Goal: Find specific page/section: Find specific page/section

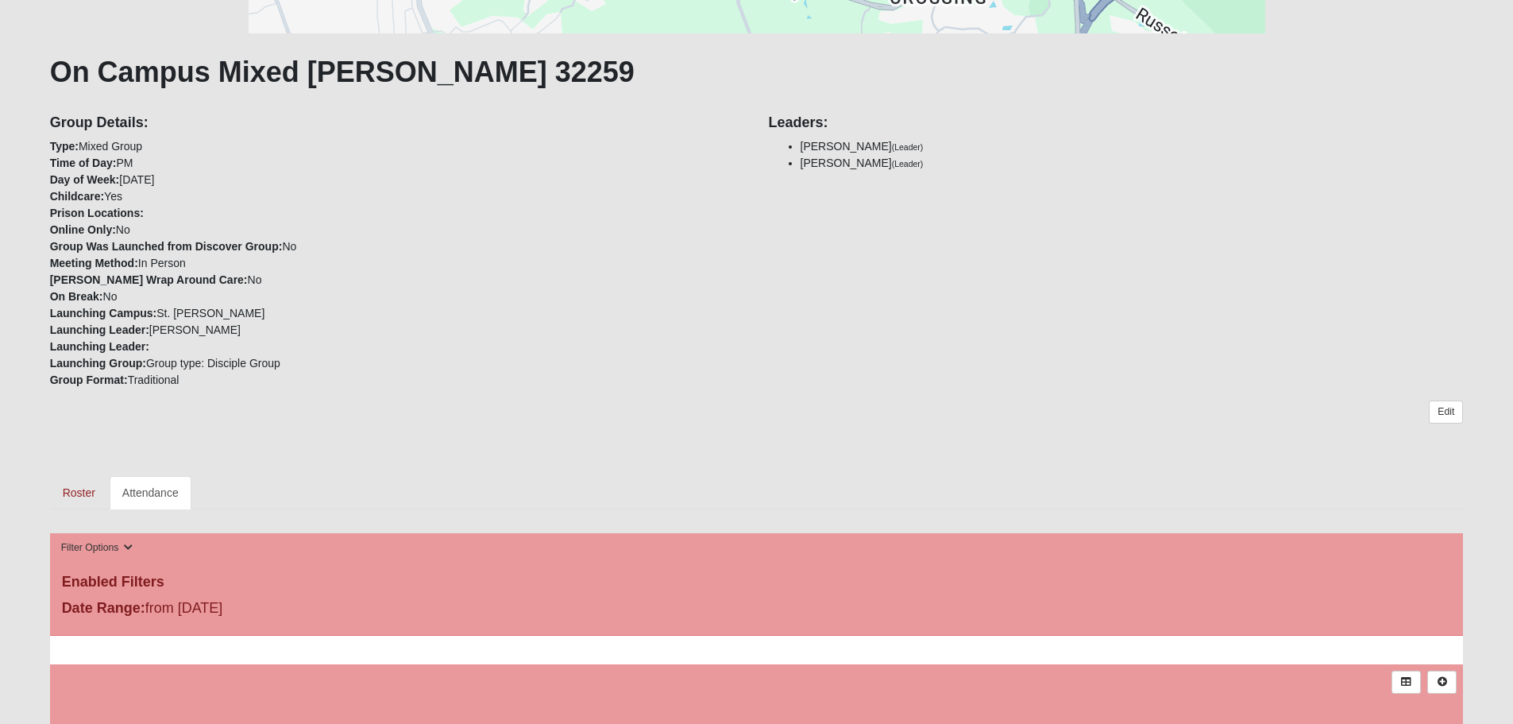
scroll to position [397, 0]
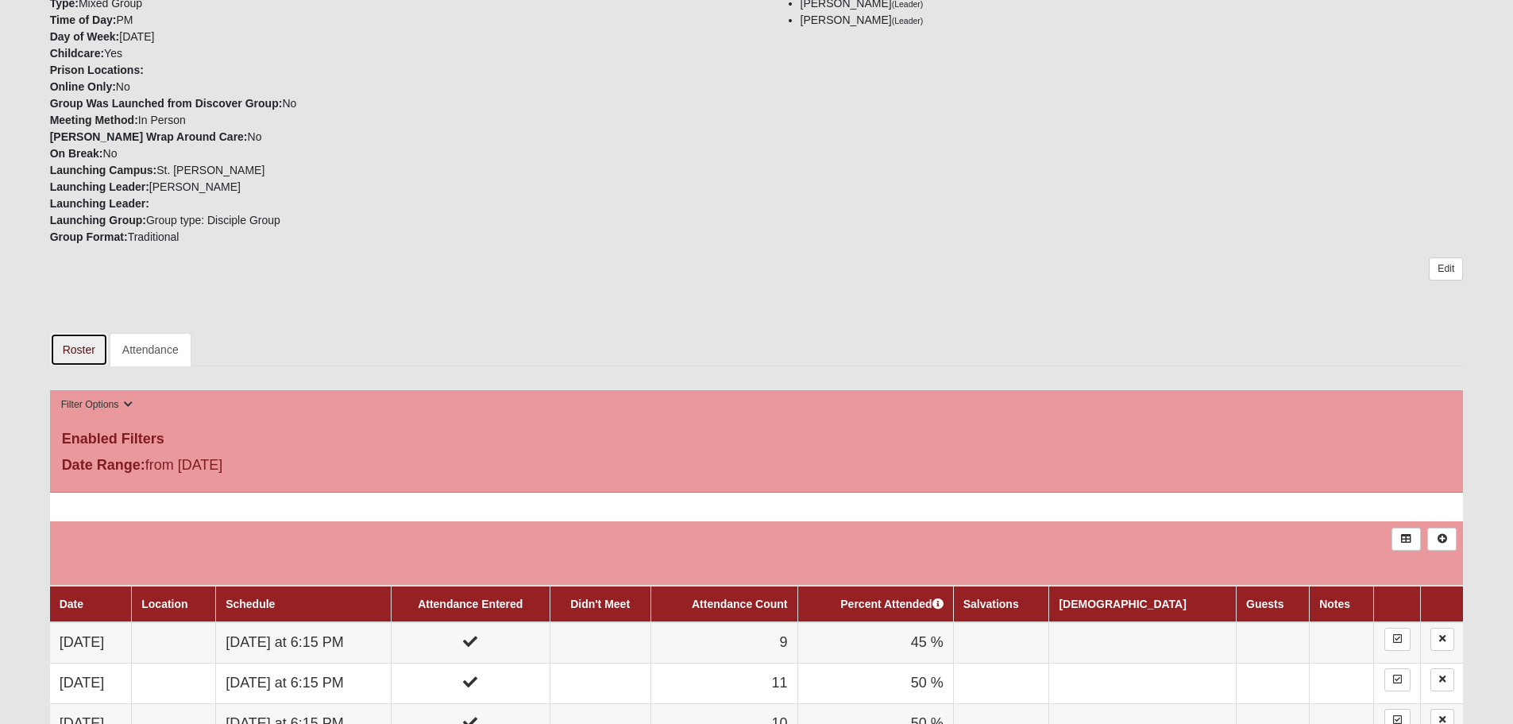
click at [79, 348] on link "Roster" at bounding box center [79, 349] width 58 height 33
